Goal: Book appointment/travel/reservation

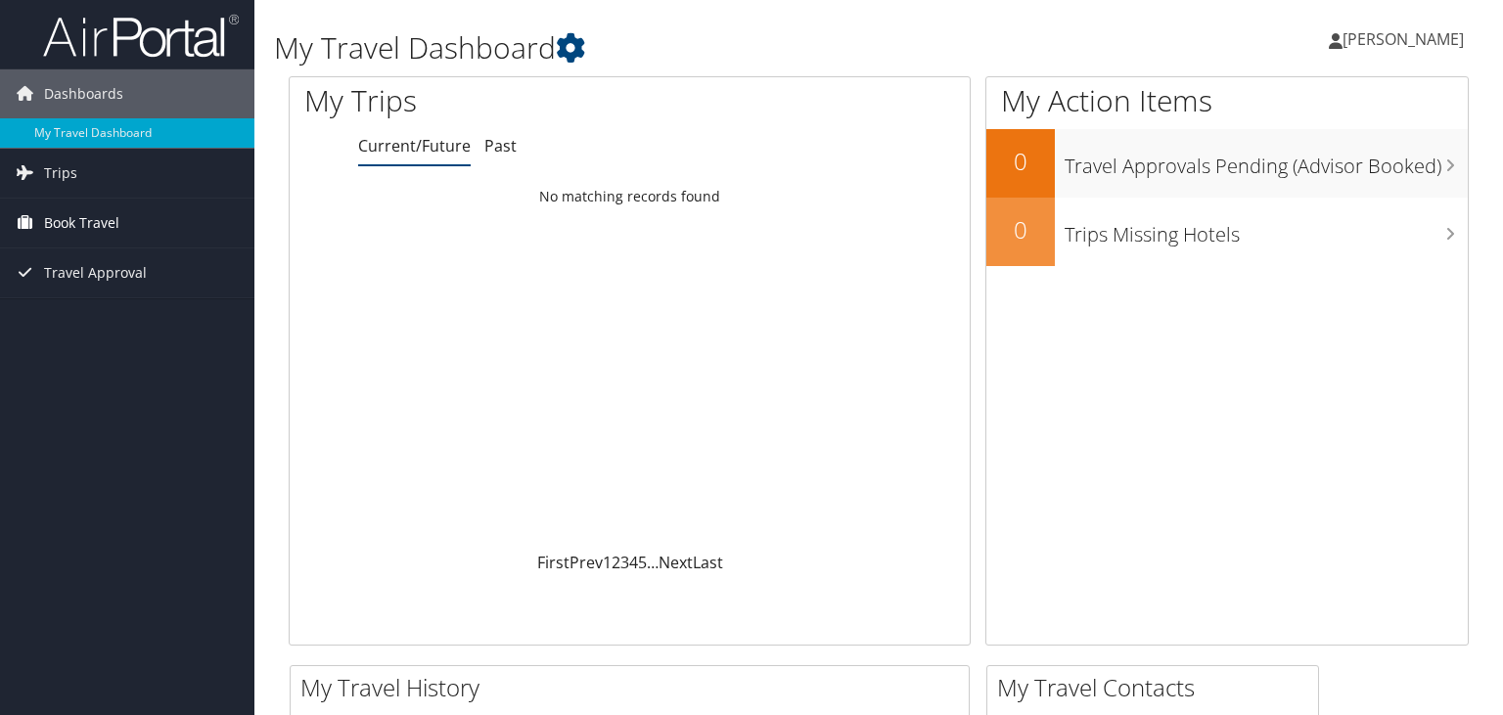
click at [76, 219] on span "Book Travel" at bounding box center [81, 223] width 75 height 49
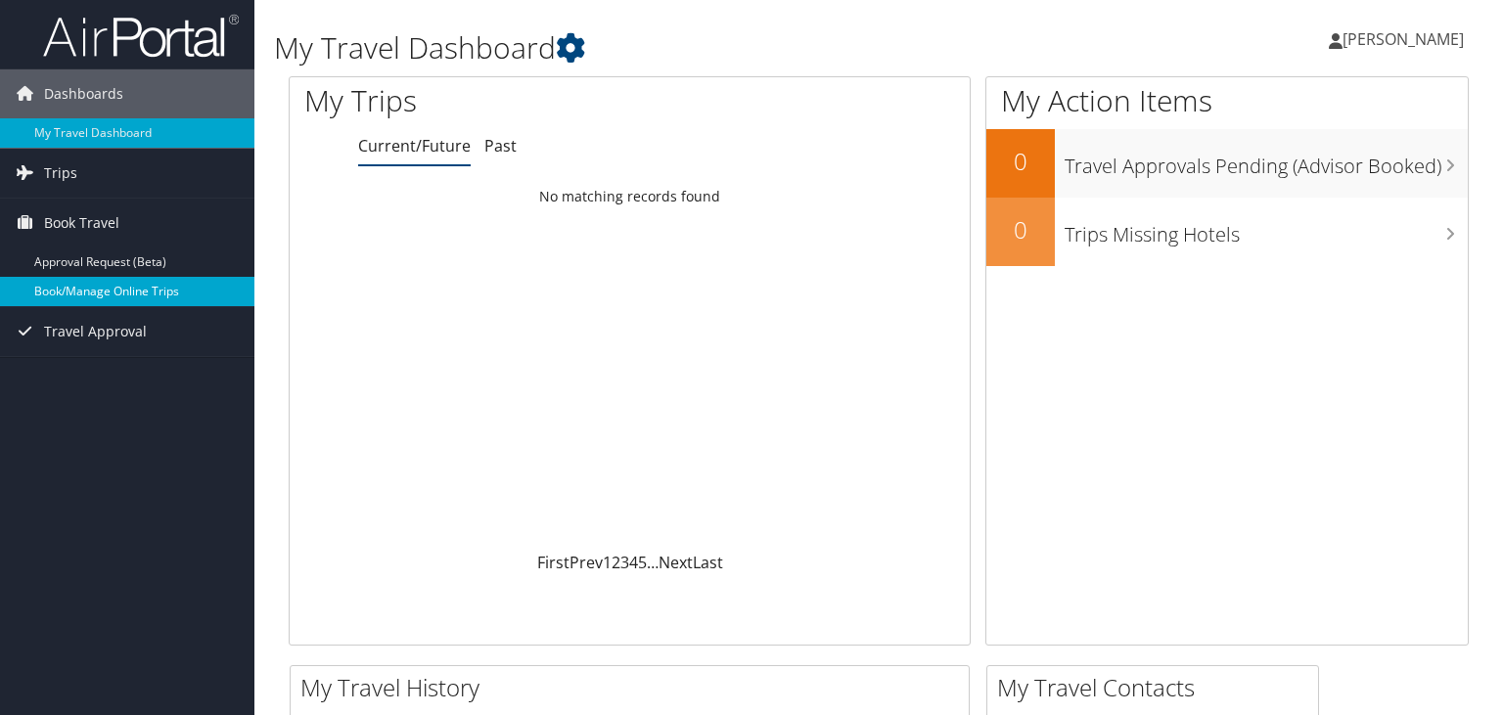
click at [62, 292] on link "Book/Manage Online Trips" at bounding box center [127, 291] width 254 height 29
